Goal: Communication & Community: Ask a question

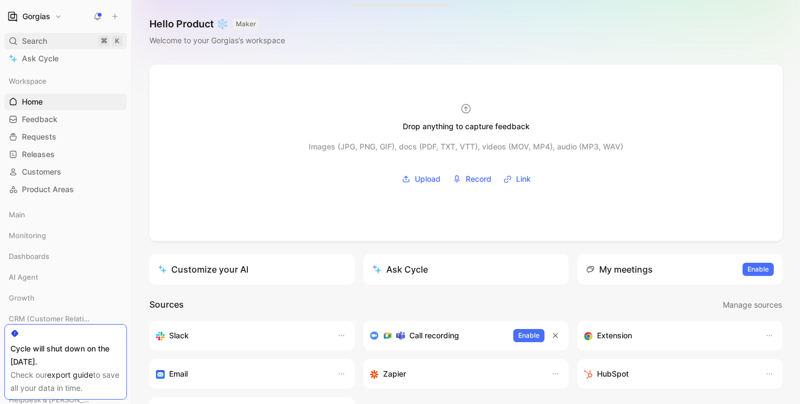
click at [64, 42] on div "Search ⌘ K" at bounding box center [65, 41] width 123 height 16
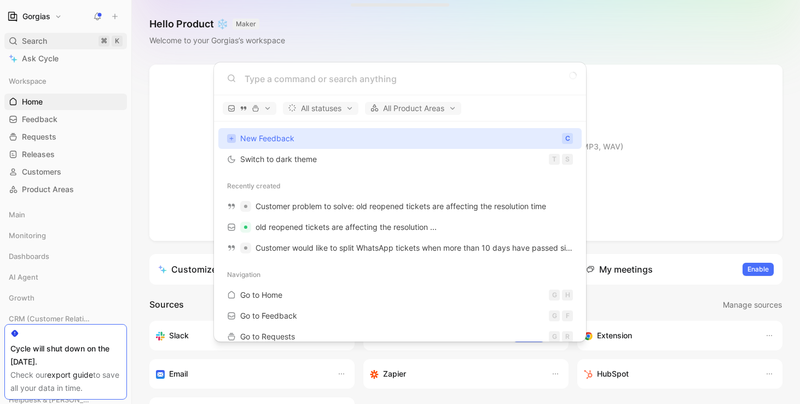
type input "i"
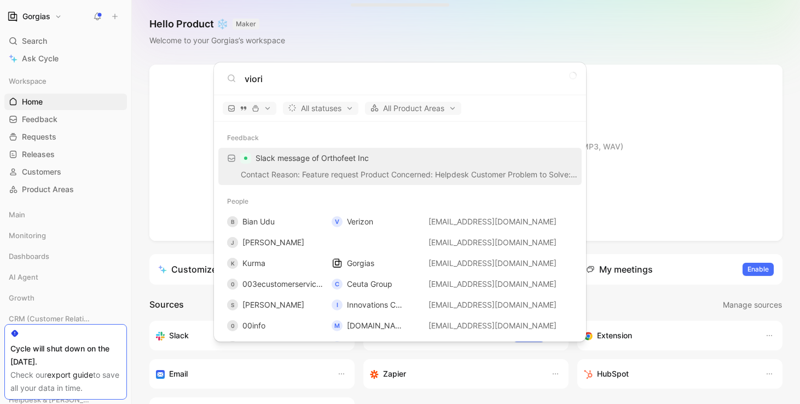
type input "viori"
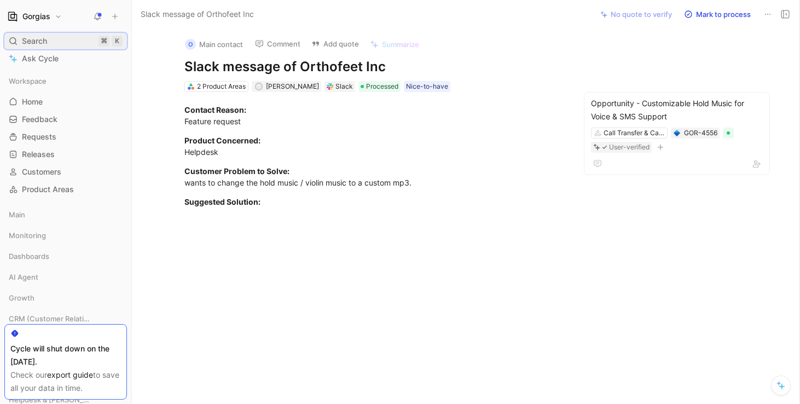
click at [71, 37] on div "Search ⌘ K" at bounding box center [65, 41] width 123 height 16
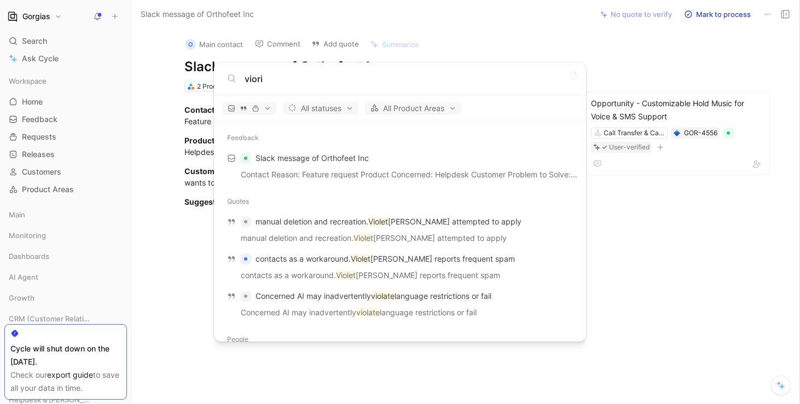
type input "viori"
click at [234, 82] on icon at bounding box center [231, 78] width 9 height 9
click at [274, 80] on input "viori" at bounding box center [409, 78] width 328 height 13
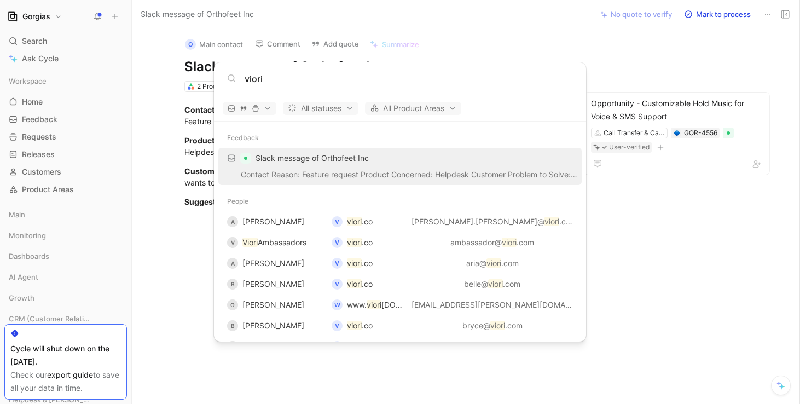
click at [282, 85] on input "viori" at bounding box center [409, 78] width 328 height 13
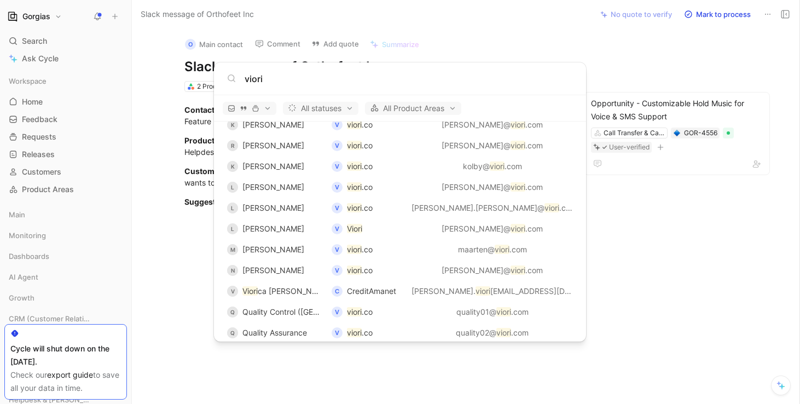
scroll to position [986, 0]
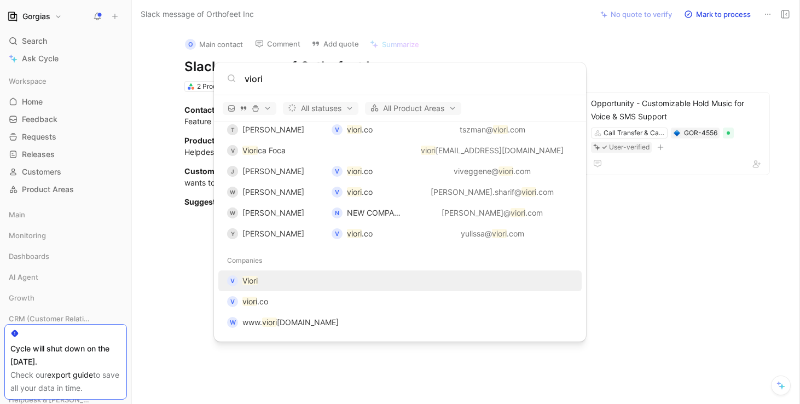
click at [280, 284] on div "V Viori" at bounding box center [400, 281] width 357 height 20
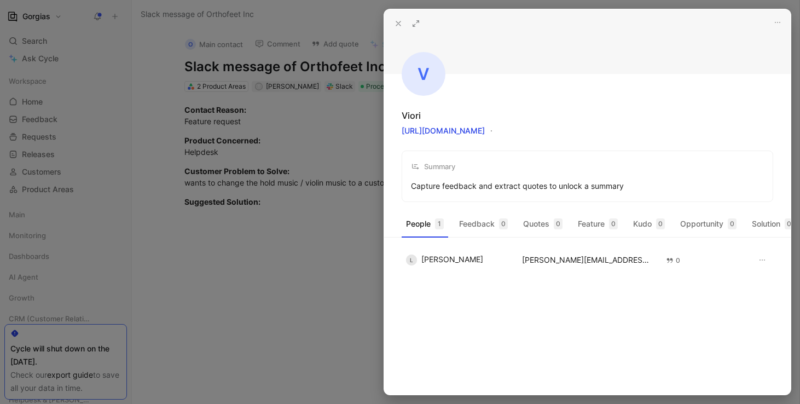
click at [397, 26] on icon at bounding box center [398, 23] width 9 height 9
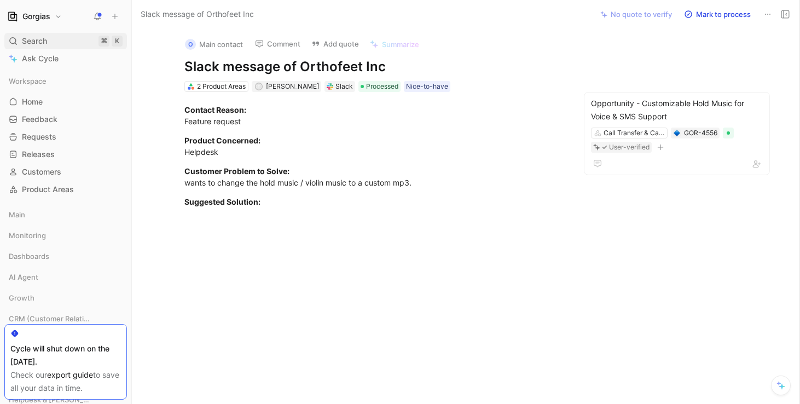
click at [57, 48] on div "Search ⌘ K" at bounding box center [65, 41] width 123 height 16
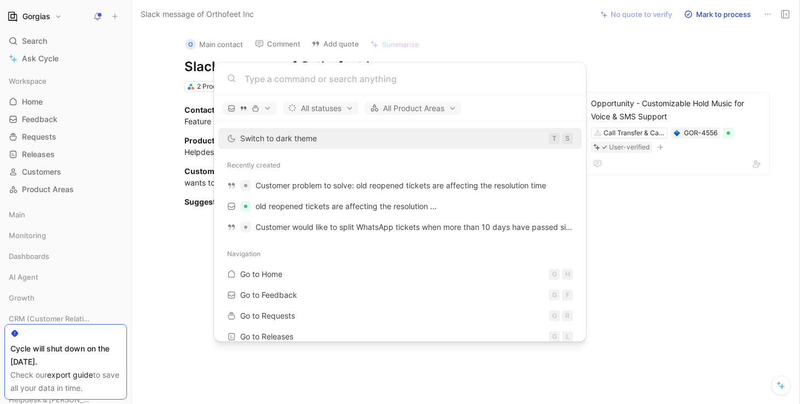
click at [54, 57] on body "Gorgias Search ⌘ K Ask Cycle Workspace Home G then H Feedback G then F Requests…" at bounding box center [400, 202] width 800 height 404
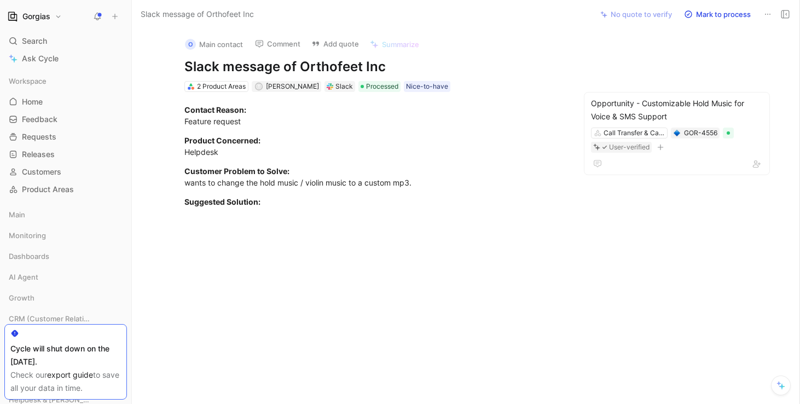
click at [54, 57] on span "Ask Cycle" at bounding box center [40, 58] width 37 height 13
